Goal: Find specific page/section: Find specific page/section

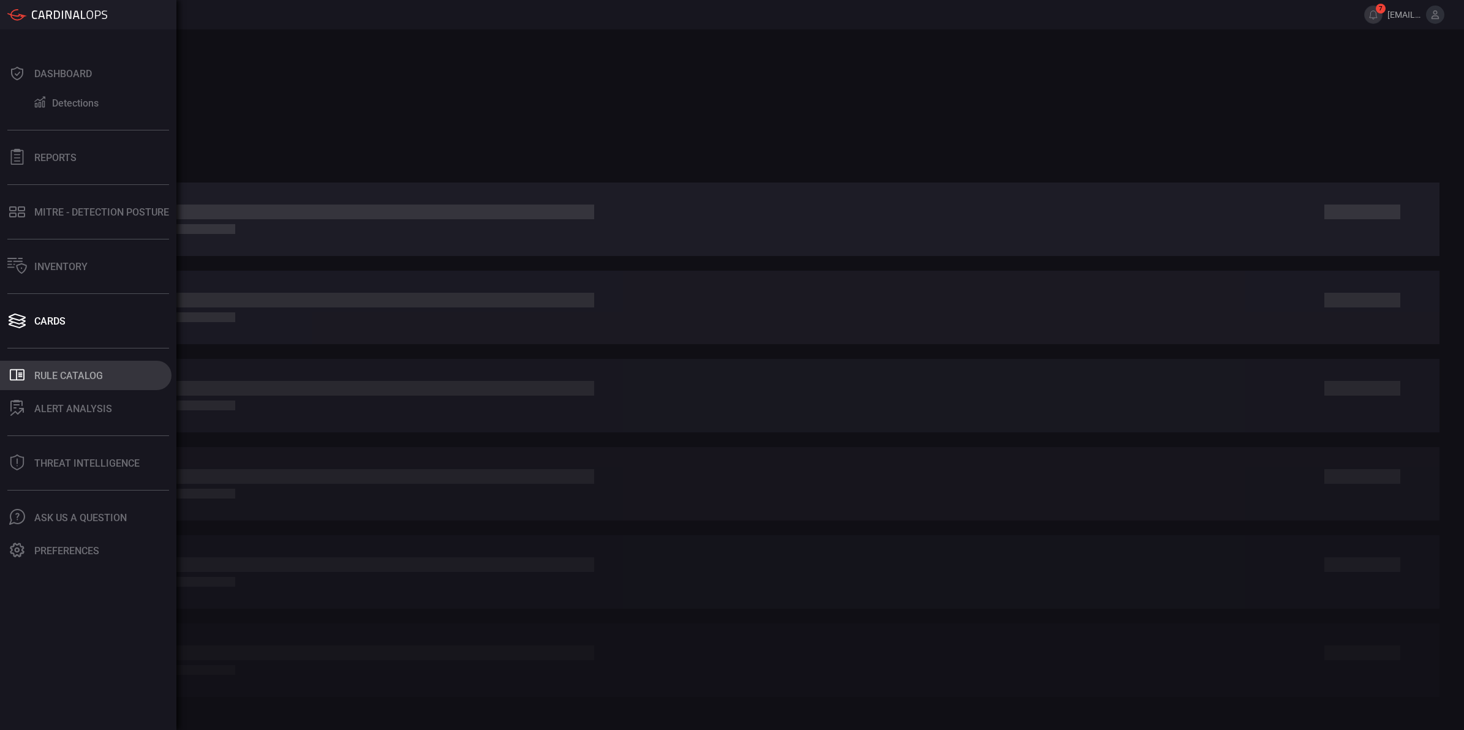
click at [19, 368] on icon ".st0_rule_catalog_icon{fill: currentColor;}" at bounding box center [17, 375] width 16 height 16
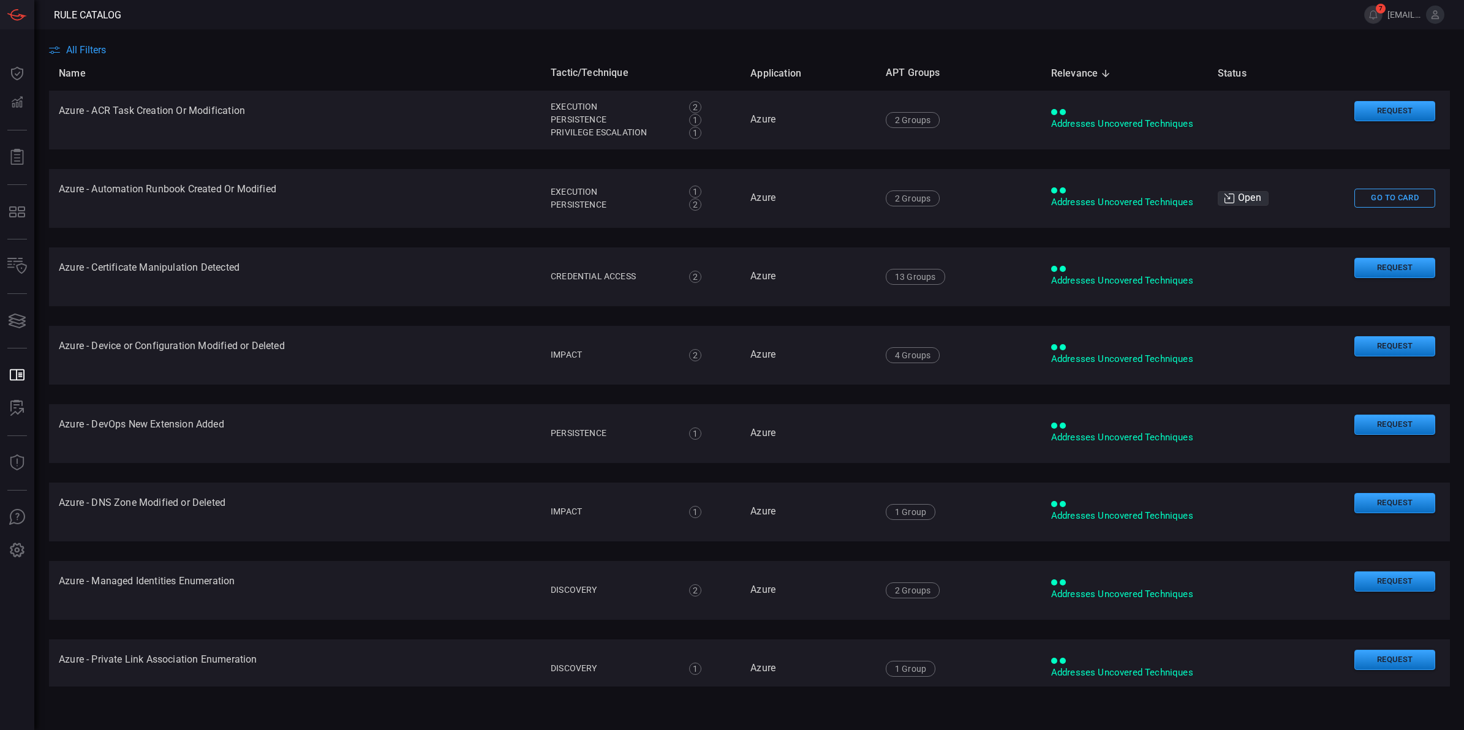
click at [78, 52] on span "All Filters" at bounding box center [86, 50] width 40 height 12
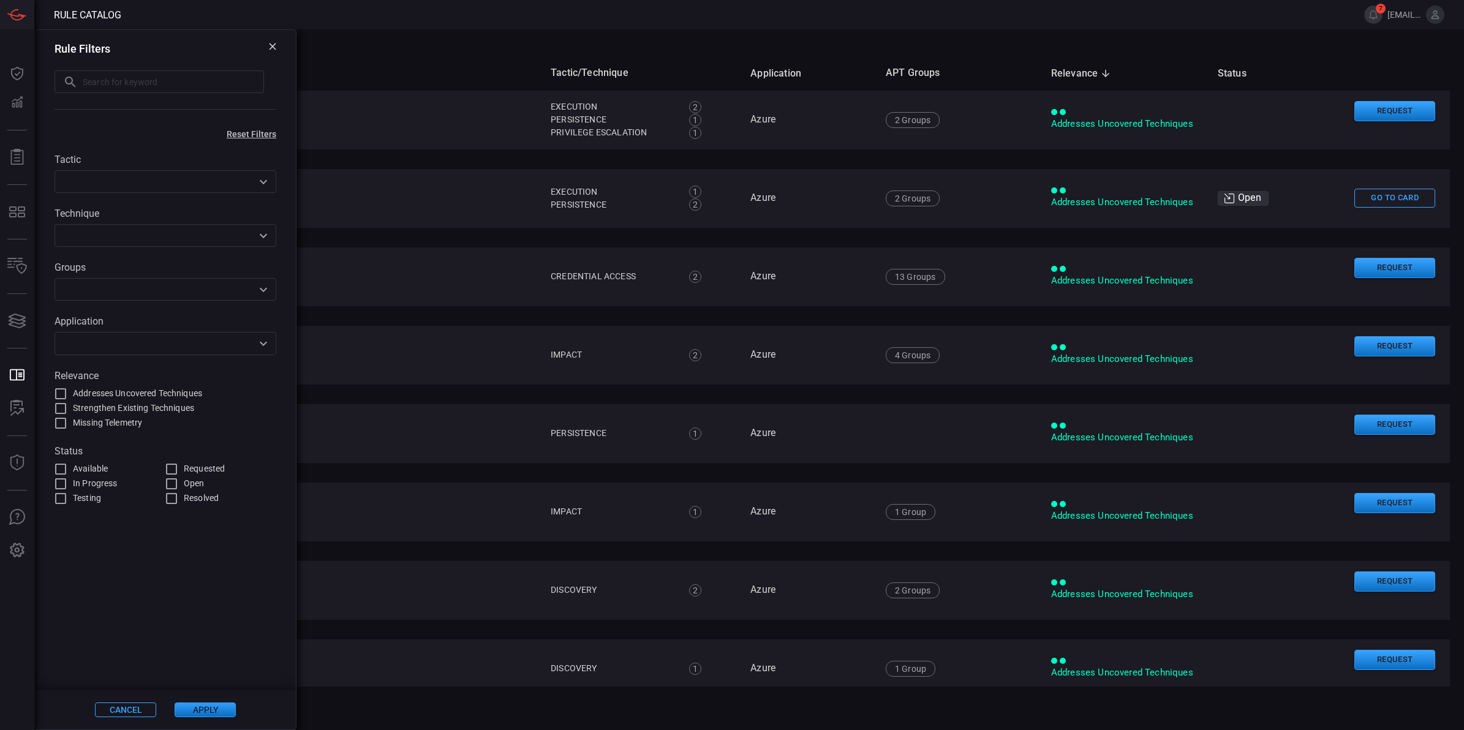
click at [99, 90] on input "text" at bounding box center [173, 81] width 181 height 23
paste input "Root impersonation"
type input "Root impersonation"
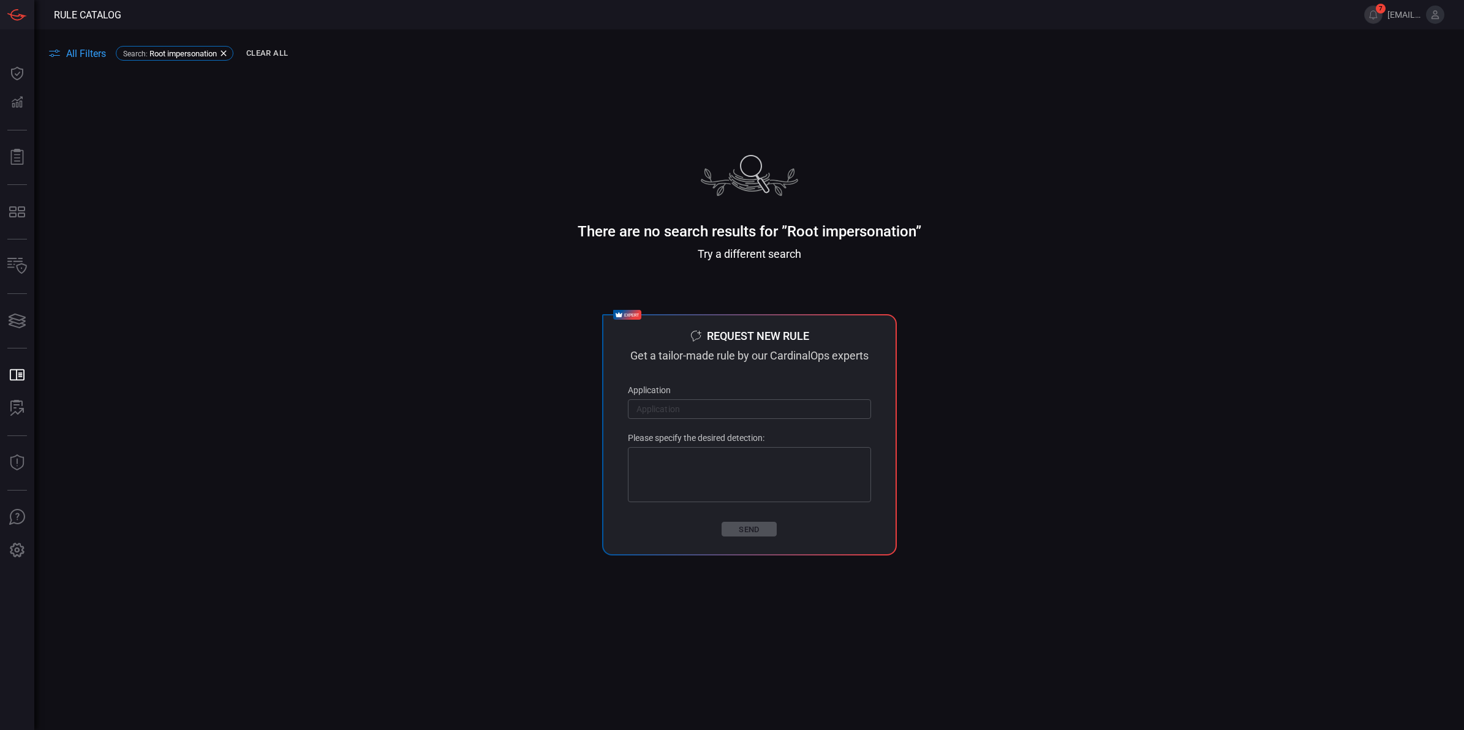
click at [75, 47] on div "All Filters Search : Root impersonation Clear All" at bounding box center [756, 53] width 1415 height 19
click at [222, 50] on icon at bounding box center [224, 53] width 10 height 10
